Goal: Task Accomplishment & Management: Manage account settings

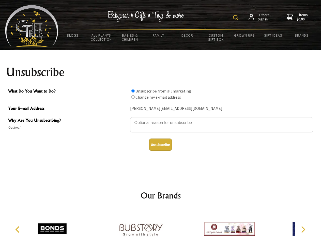
click at [237, 18] on img at bounding box center [235, 17] width 5 height 5
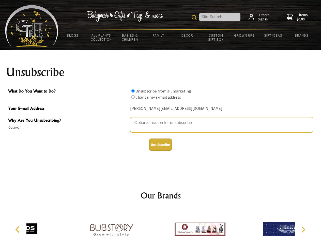
click at [161, 119] on textarea "Why Are You Unsubscribing?" at bounding box center [221, 124] width 183 height 15
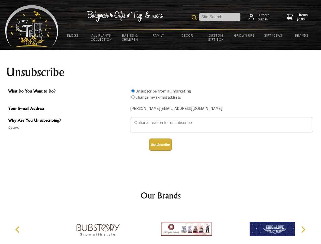
click at [133, 91] on input "What Do You Want to Do?" at bounding box center [133, 90] width 3 height 3
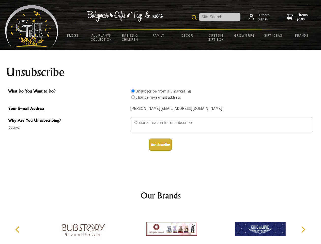
click at [133, 97] on input "What Do You Want to Do?" at bounding box center [133, 96] width 3 height 3
radio input "true"
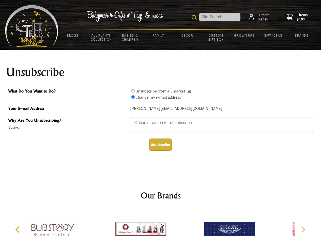
click at [161, 145] on button "Unsubscribe" at bounding box center [160, 145] width 23 height 12
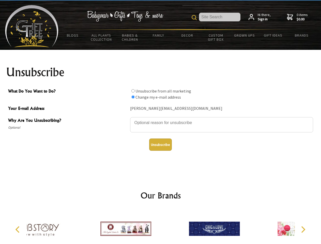
click at [18, 230] on icon "Previous" at bounding box center [18, 230] width 7 height 7
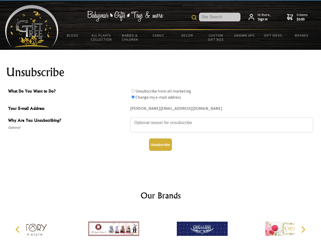
click at [303, 230] on icon "Next" at bounding box center [303, 230] width 7 height 7
